Goal: Information Seeking & Learning: Learn about a topic

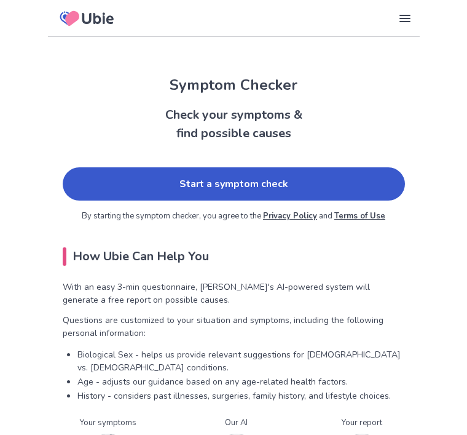
click at [307, 197] on link "Start a symptom check" at bounding box center [234, 183] width 342 height 33
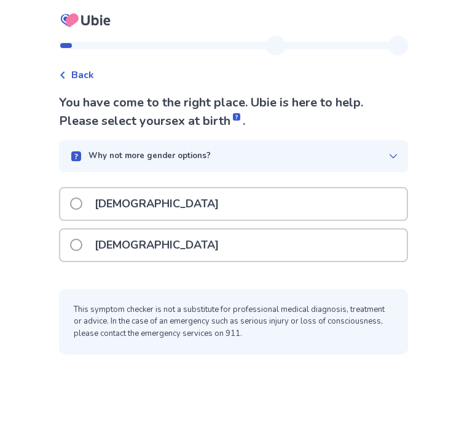
click at [243, 243] on div "[DEMOGRAPHIC_DATA]" at bounding box center [233, 244] width 347 height 31
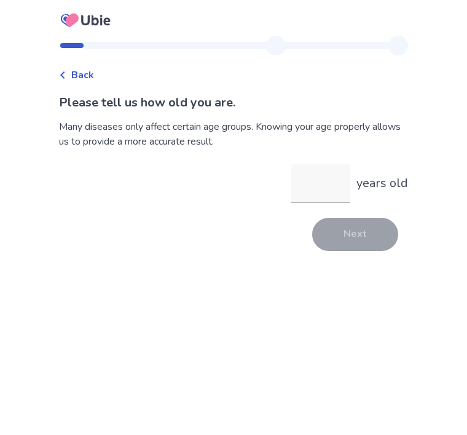
click at [333, 195] on input "years old" at bounding box center [320, 183] width 59 height 39
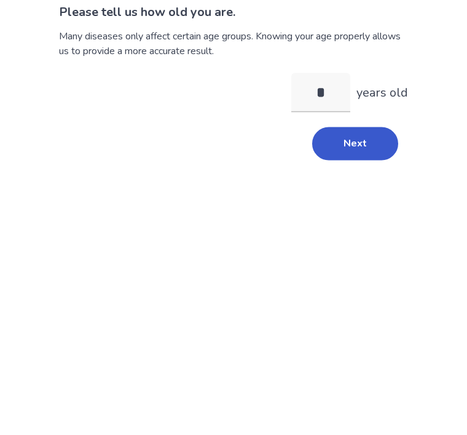
type input "**"
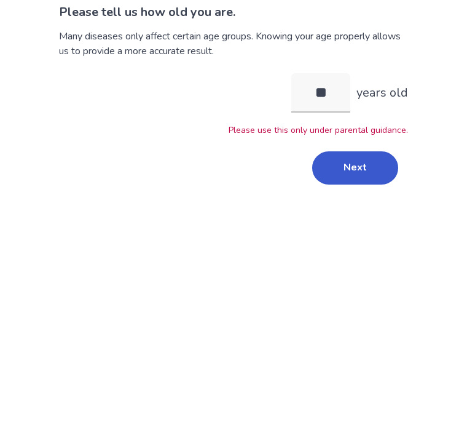
click at [364, 242] on button "Next" at bounding box center [355, 258] width 86 height 33
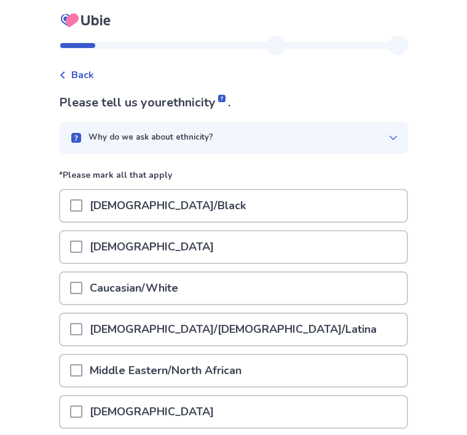
click at [314, 294] on div "Caucasian/White" at bounding box center [233, 287] width 347 height 31
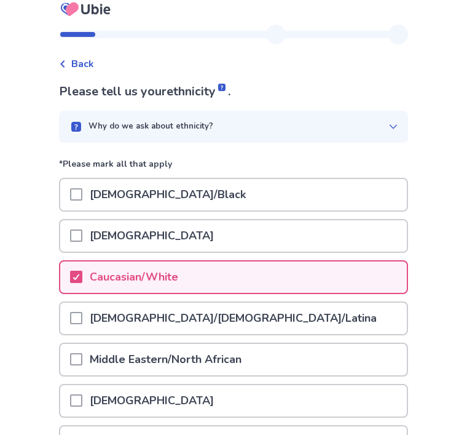
scroll to position [118, 0]
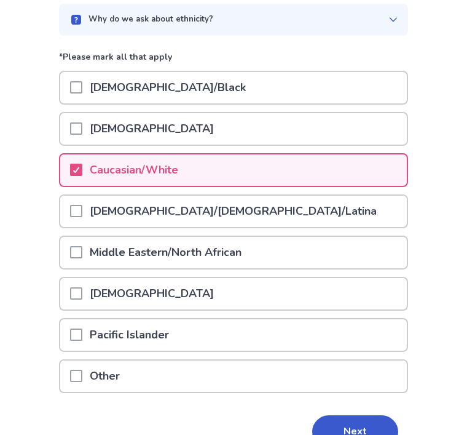
click at [357, 434] on button "Next" at bounding box center [355, 431] width 86 height 33
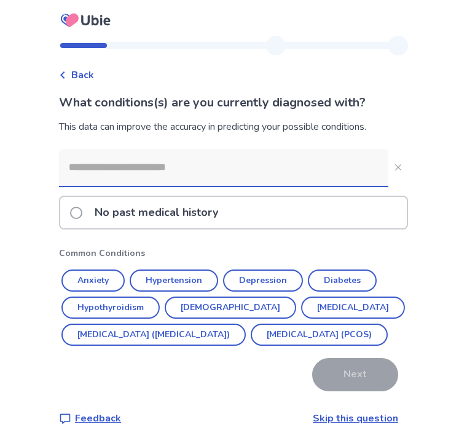
click at [250, 207] on div "No past medical history" at bounding box center [233, 212] width 347 height 31
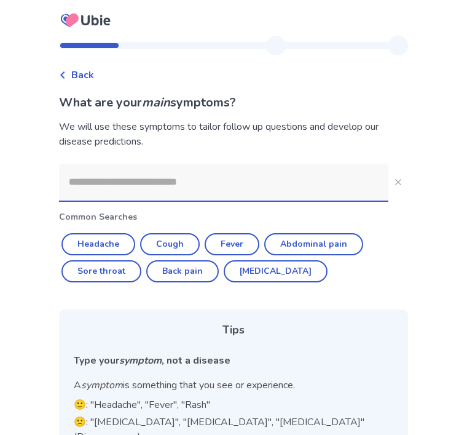
click at [130, 268] on button "Sore throat" at bounding box center [101, 271] width 80 height 22
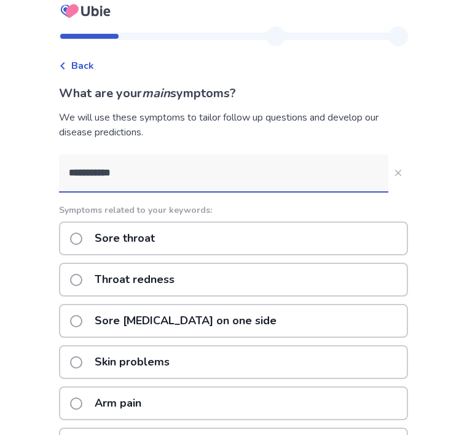
scroll to position [4, 0]
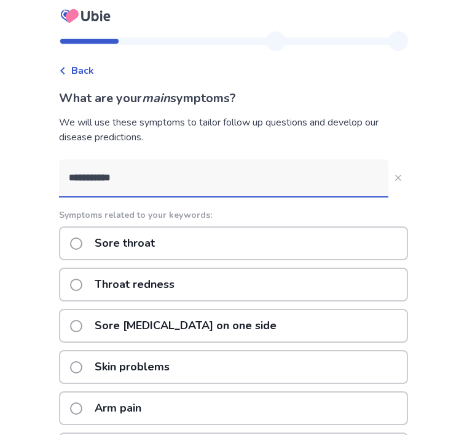
click at [235, 172] on input "**********" at bounding box center [224, 177] width 330 height 37
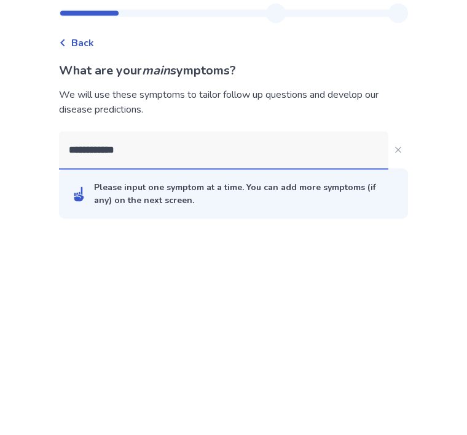
type input "**********"
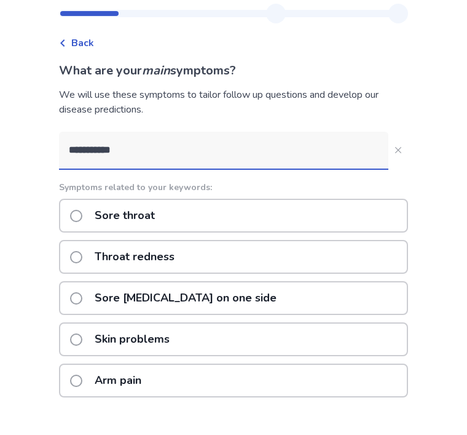
click at [429, 159] on div "**********" at bounding box center [233, 348] width 467 height 697
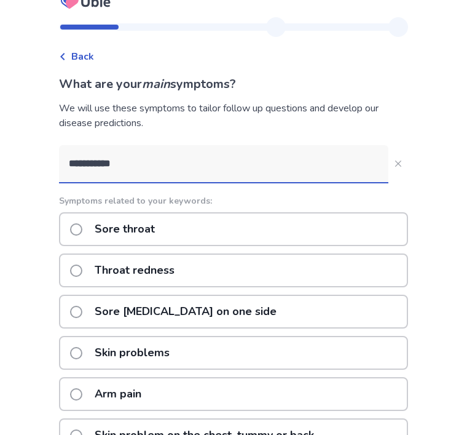
scroll to position [12, 0]
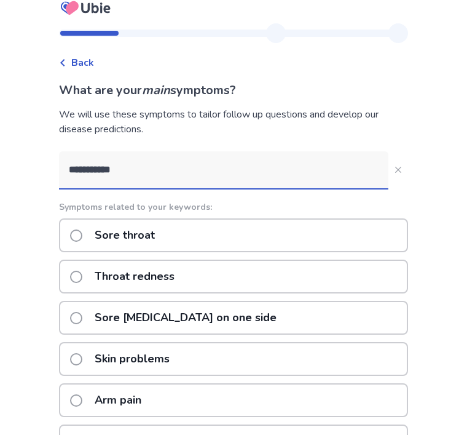
click at [82, 237] on span at bounding box center [76, 235] width 12 height 12
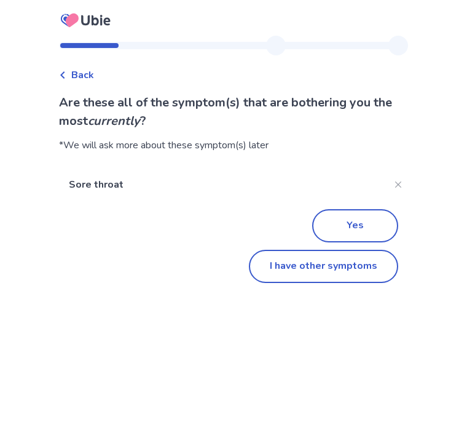
click at [368, 276] on button "I have other symptoms" at bounding box center [323, 266] width 149 height 33
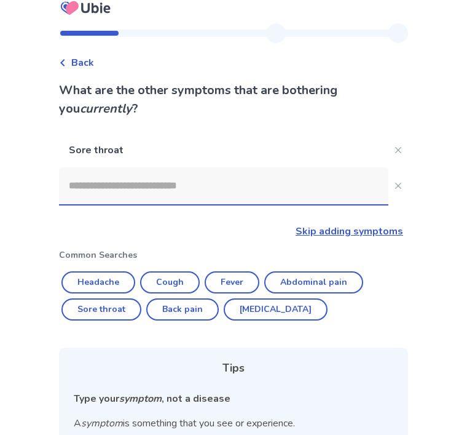
click at [306, 197] on input at bounding box center [224, 185] width 330 height 37
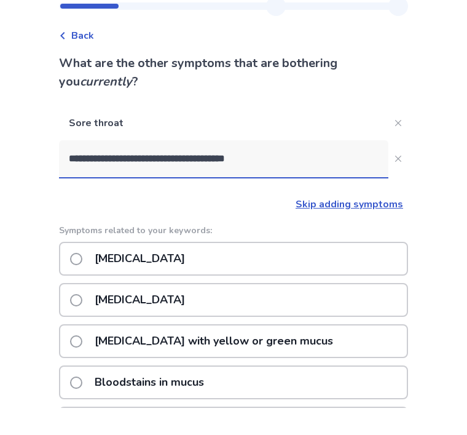
type input "**********"
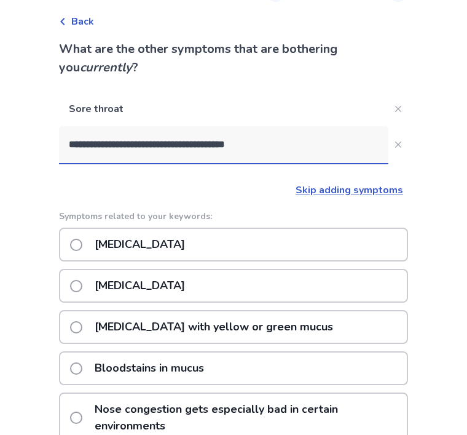
scroll to position [60, 0]
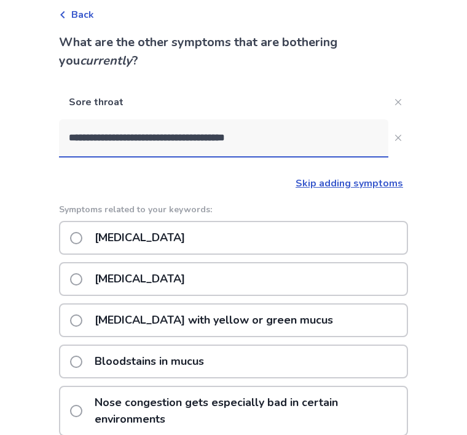
click at [82, 238] on span at bounding box center [76, 238] width 12 height 12
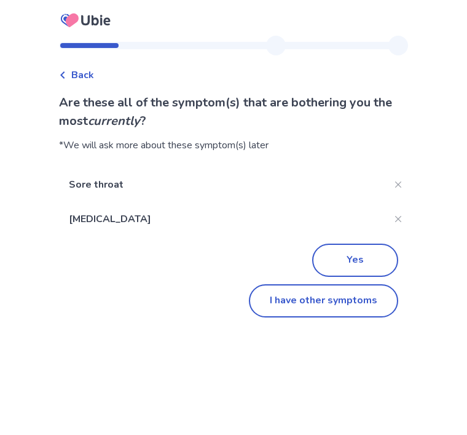
click at [303, 311] on button "I have other symptoms" at bounding box center [323, 300] width 149 height 33
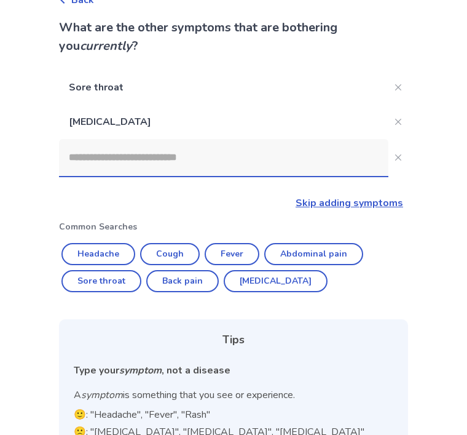
click at [304, 156] on input at bounding box center [224, 157] width 330 height 37
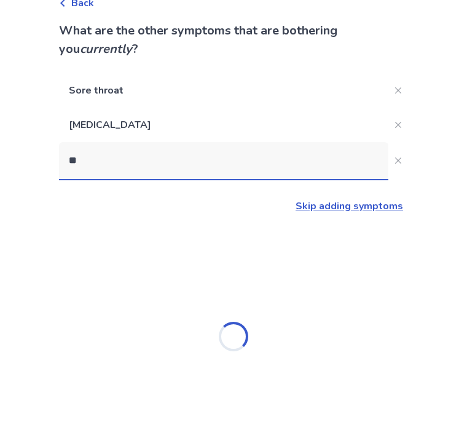
scroll to position [0, 0]
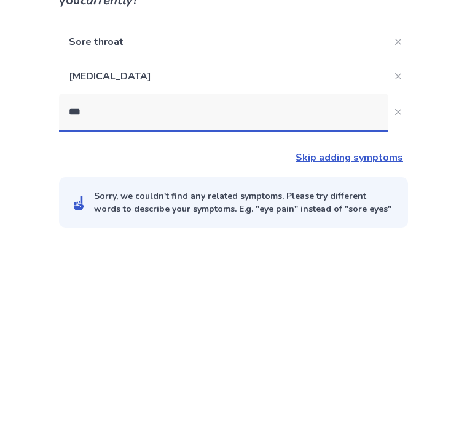
type input "****"
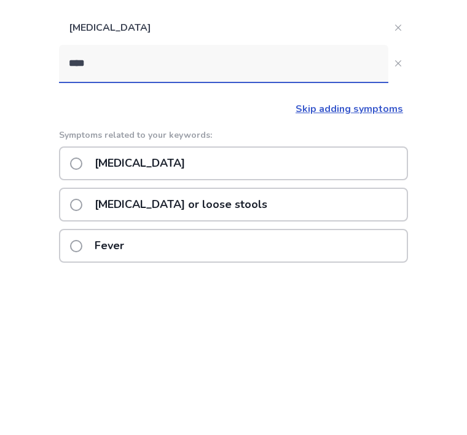
click at [119, 317] on p "Runny nose" at bounding box center [139, 332] width 105 height 31
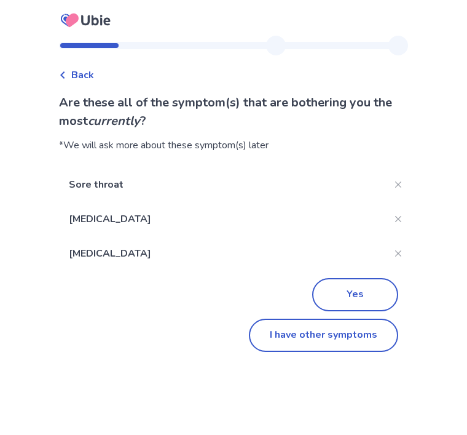
click at [303, 338] on button "I have other symptoms" at bounding box center [323, 335] width 149 height 33
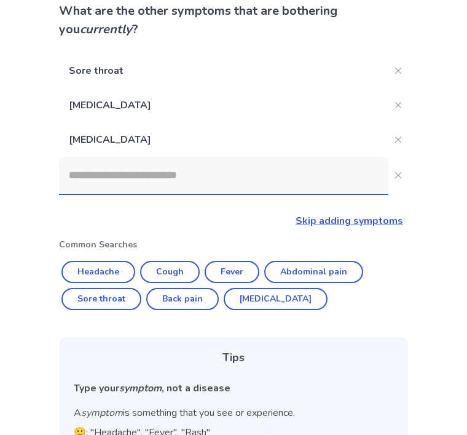
scroll to position [91, 0]
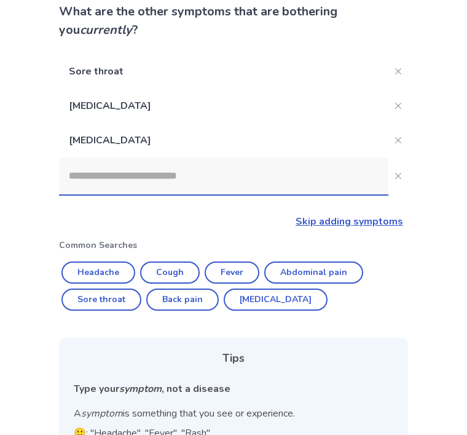
click at [277, 186] on input at bounding box center [224, 175] width 330 height 37
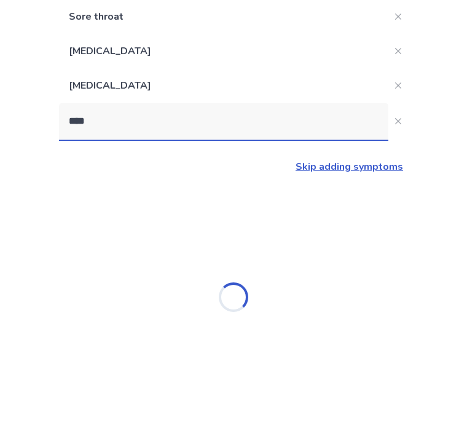
scroll to position [39, 0]
type input "**********"
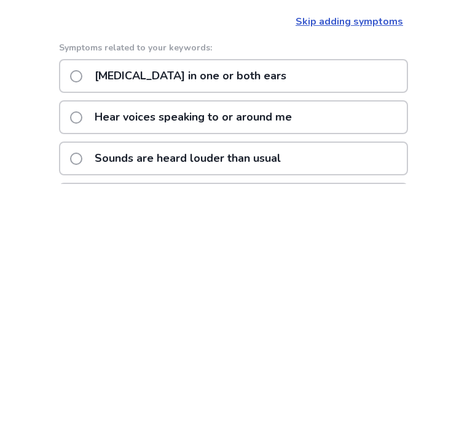
scroll to position [41, 0]
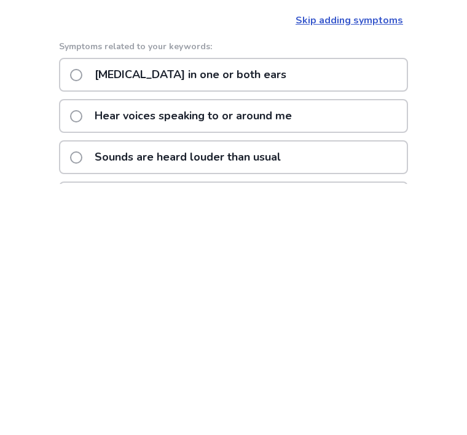
click at [79, 310] on label "Difficulty hearing in one or both ears" at bounding box center [182, 325] width 224 height 31
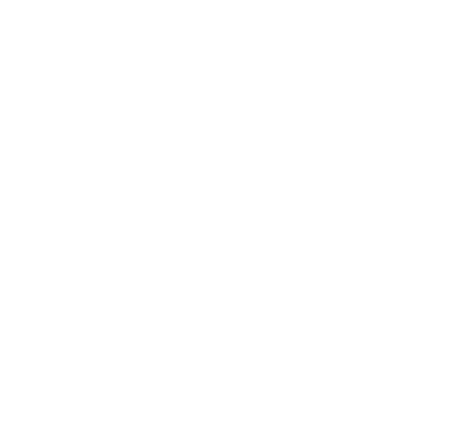
scroll to position [39, 0]
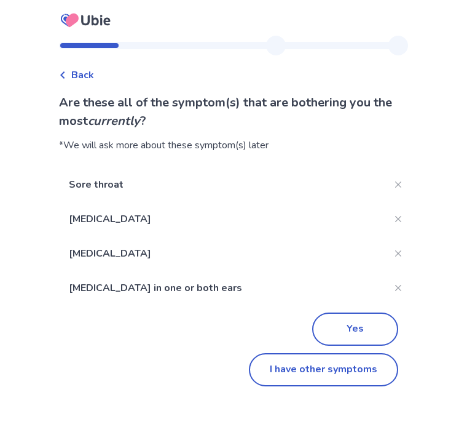
click at [355, 312] on button "Yes" at bounding box center [355, 328] width 86 height 33
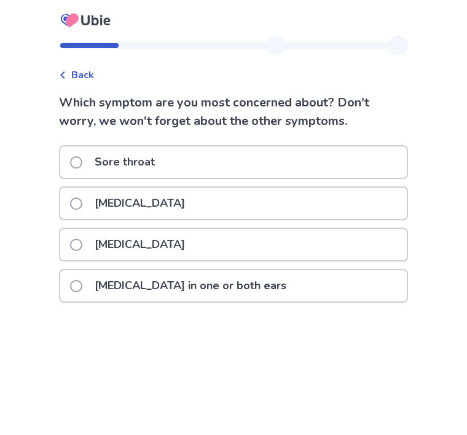
click at [194, 159] on div "Sore throat" at bounding box center [233, 161] width 347 height 31
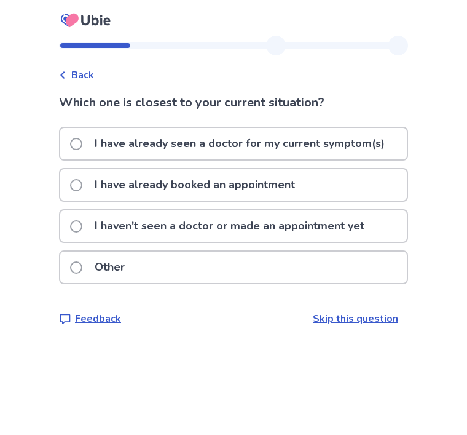
click at [346, 227] on p "I haven't seen a doctor or made an appointment yet" at bounding box center [229, 225] width 285 height 31
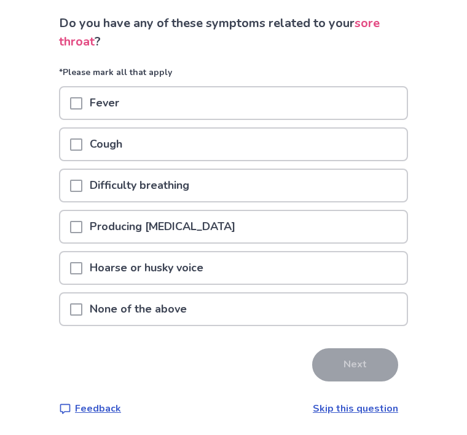
scroll to position [80, 0]
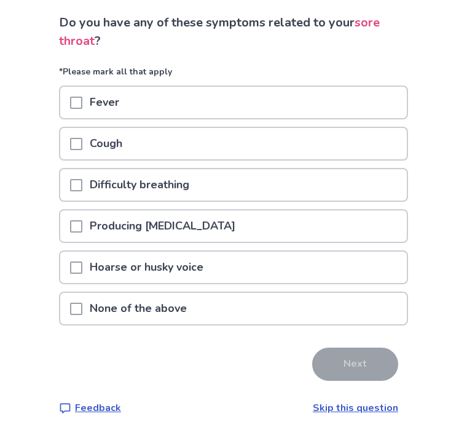
click at [287, 306] on div "None of the above" at bounding box center [233, 308] width 347 height 31
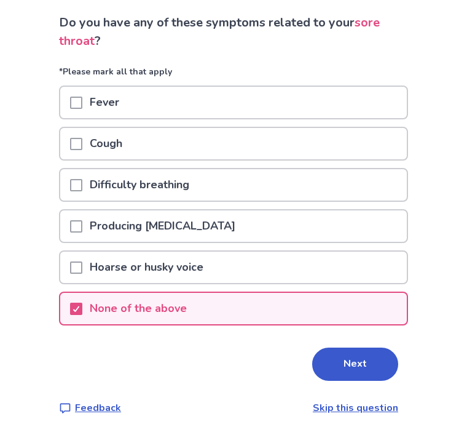
click at [348, 367] on button "Next" at bounding box center [355, 363] width 86 height 33
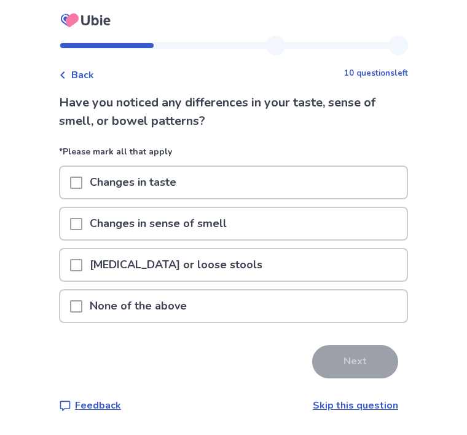
click at [204, 227] on p "Changes in sense of smell" at bounding box center [158, 223] width 152 height 31
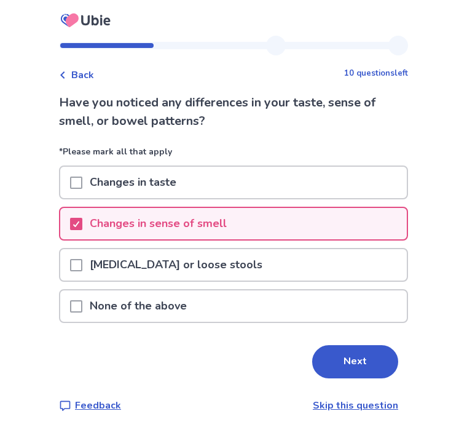
click at [344, 368] on button "Next" at bounding box center [355, 361] width 86 height 33
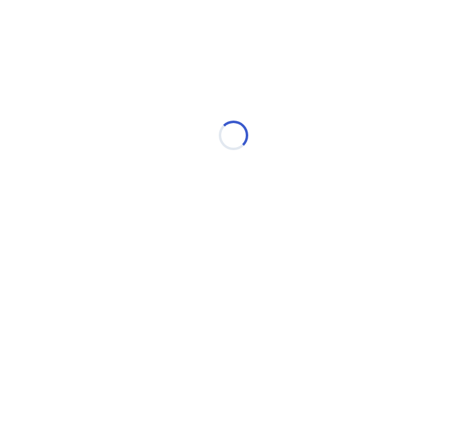
select select "*"
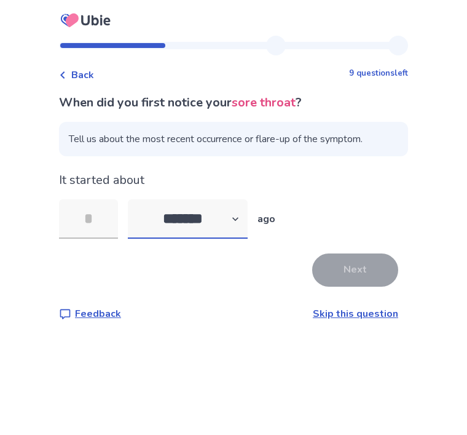
click at [231, 210] on select "******* ****** ******* ******** *******" at bounding box center [188, 218] width 120 height 39
click at [104, 213] on input "tel" at bounding box center [88, 218] width 59 height 39
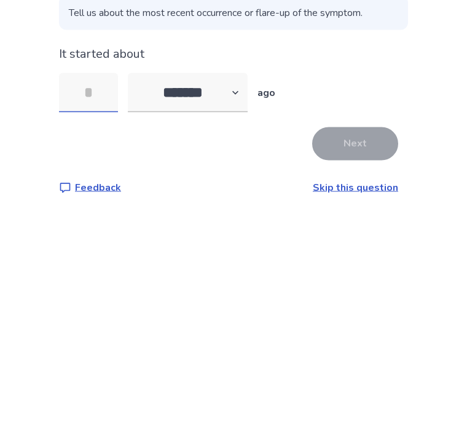
type input "*"
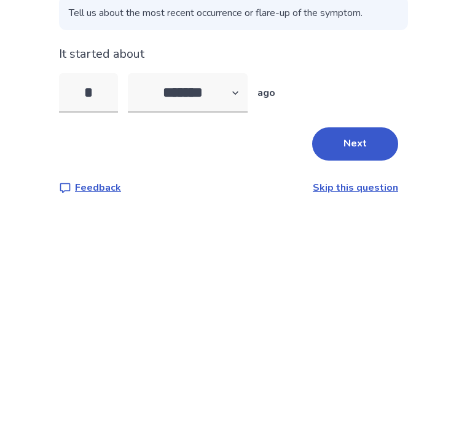
click at [352, 253] on button "Next" at bounding box center [355, 269] width 86 height 33
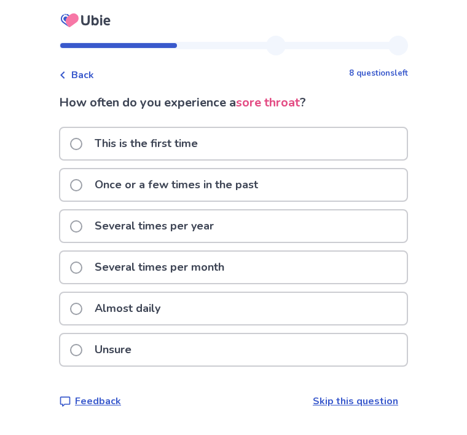
click at [371, 216] on div "Several times per year" at bounding box center [233, 225] width 347 height 31
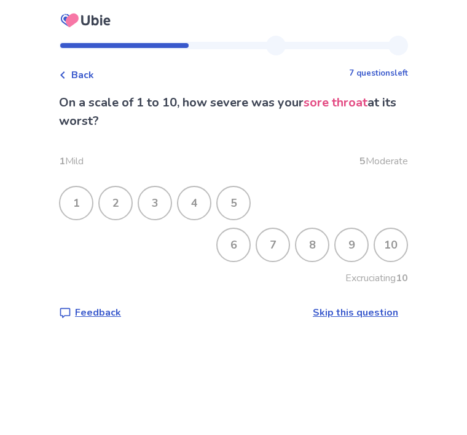
click at [278, 250] on div "7" at bounding box center [273, 245] width 32 height 32
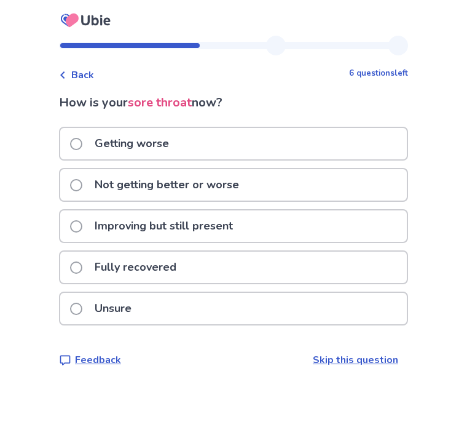
click at [346, 218] on div "Improving but still present" at bounding box center [233, 225] width 347 height 31
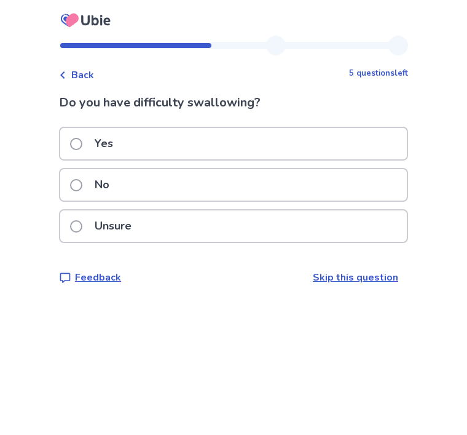
click at [342, 133] on div "Yes" at bounding box center [233, 143] width 347 height 31
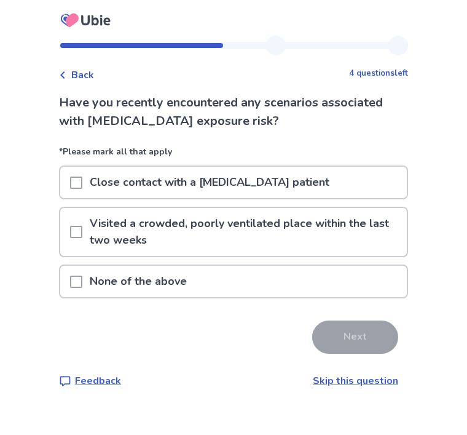
click at [354, 224] on p "Visited a crowded, poorly ventilated place within the last two weeks" at bounding box center [244, 232] width 325 height 48
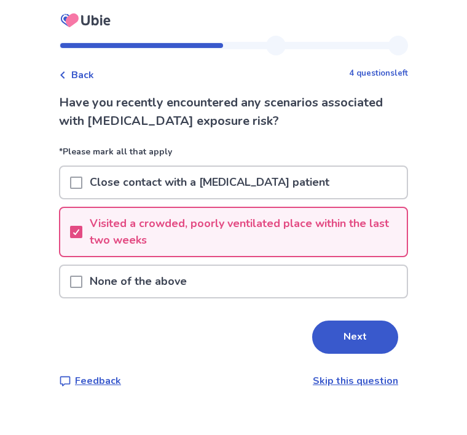
click at [362, 325] on button "Next" at bounding box center [355, 336] width 86 height 33
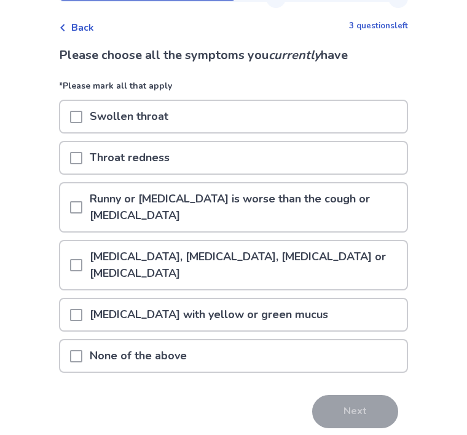
scroll to position [55, 0]
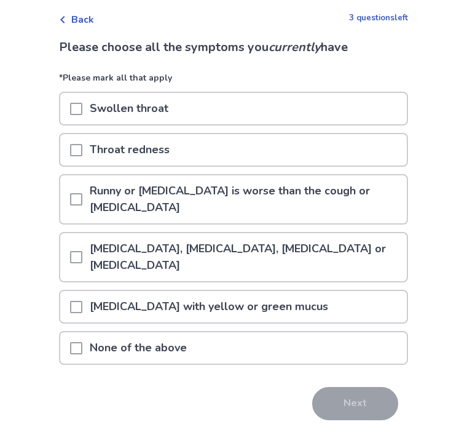
click at [242, 191] on p "Runny or blocked nose is worse than the cough or throat pain" at bounding box center [244, 199] width 325 height 48
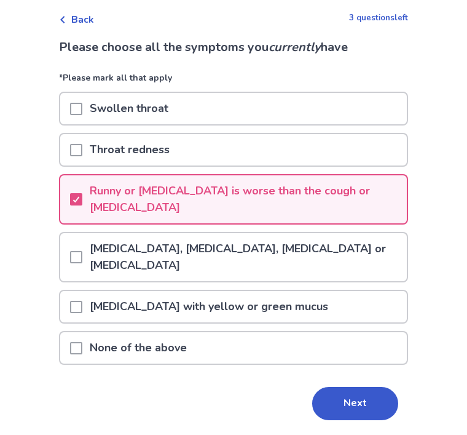
click at [340, 291] on div "Runny nose with yellow or green mucus" at bounding box center [233, 306] width 347 height 31
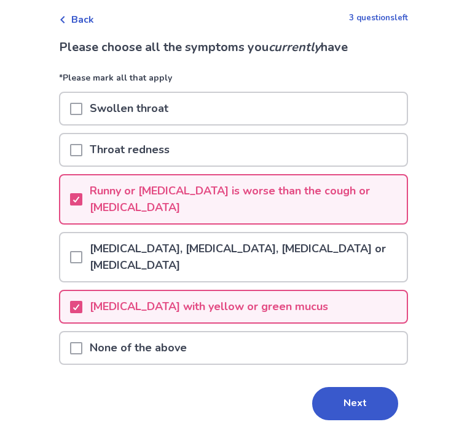
click at [349, 408] on button "Next" at bounding box center [355, 403] width 86 height 33
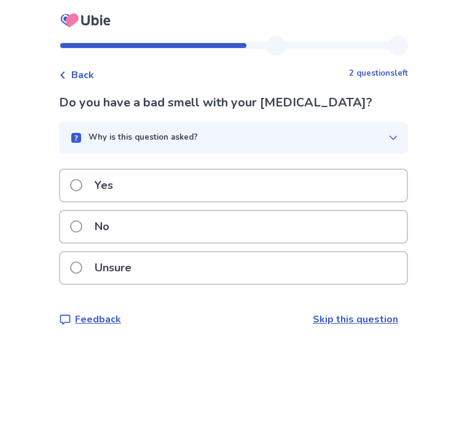
click at [362, 171] on div "Yes" at bounding box center [233, 185] width 347 height 31
click at [313, 188] on div "Yes" at bounding box center [233, 185] width 347 height 31
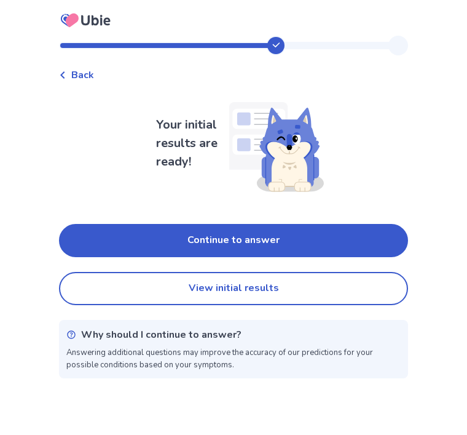
click at [328, 288] on button "View initial results" at bounding box center [233, 288] width 349 height 33
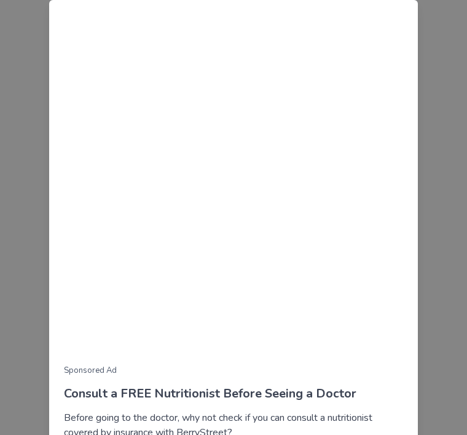
scroll to position [103, 0]
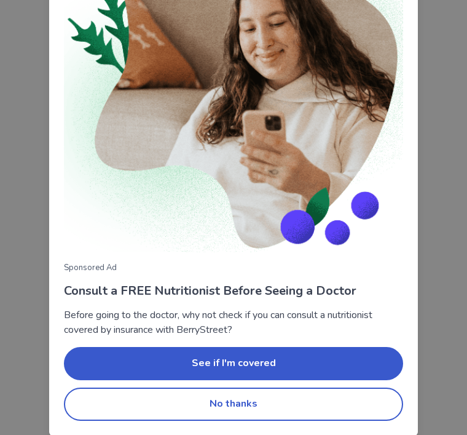
click at [311, 400] on button "No thanks" at bounding box center [233, 403] width 339 height 33
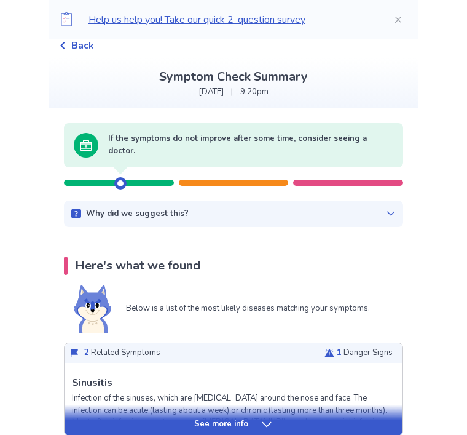
scroll to position [0, 0]
